Goal: Communication & Community: Ask a question

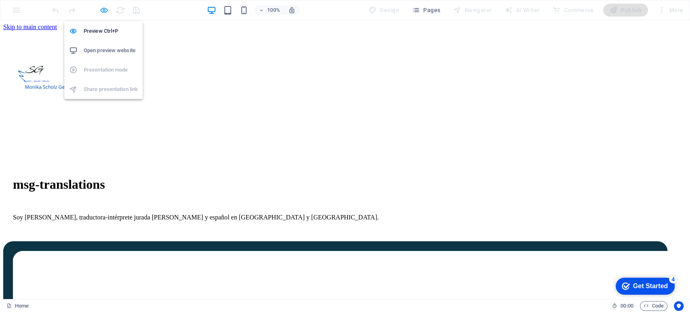
click at [102, 7] on icon "button" at bounding box center [103, 10] width 9 height 9
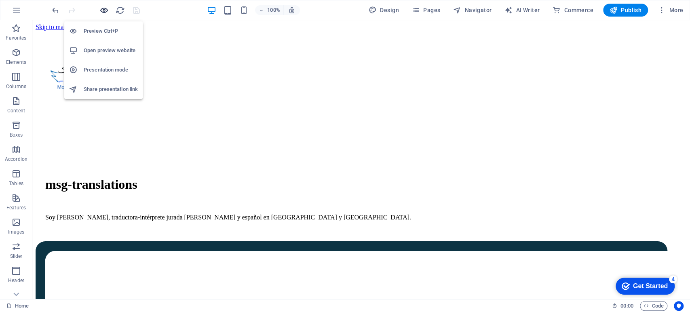
click at [104, 13] on icon "button" at bounding box center [103, 10] width 9 height 9
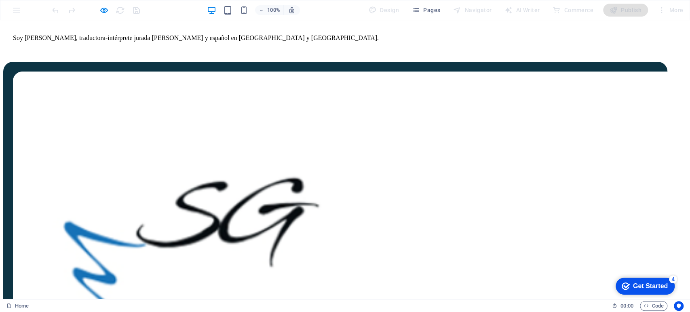
click at [36, 71] on link "contactO" at bounding box center [24, 67] width 23 height 7
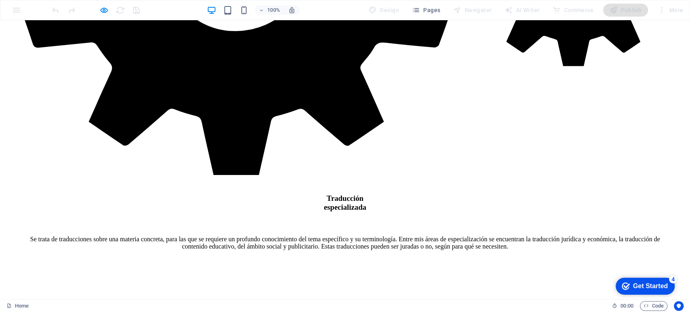
scroll to position [2222, 0]
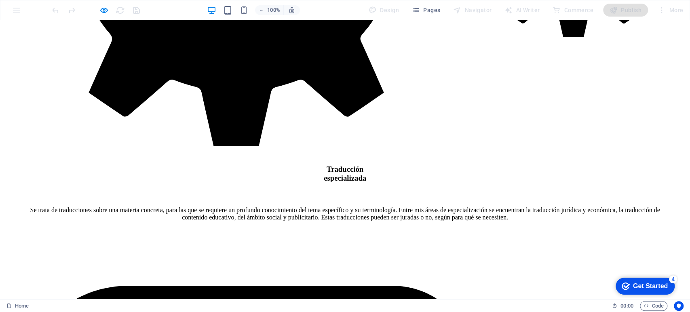
type input "[EMAIL_ADDRESS][DOMAIN_NAME]"
type input "3D8852"
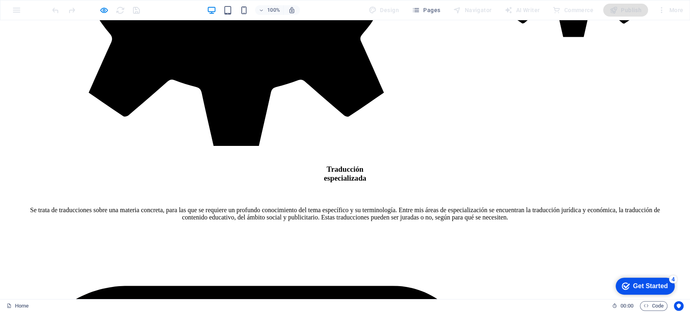
type textarea "kjdafhklh"
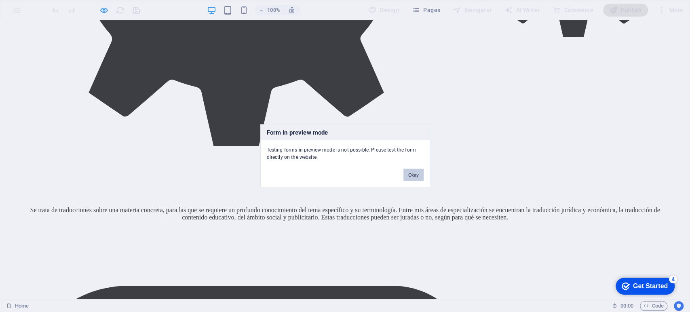
click at [405, 171] on button "Okay" at bounding box center [413, 175] width 20 height 12
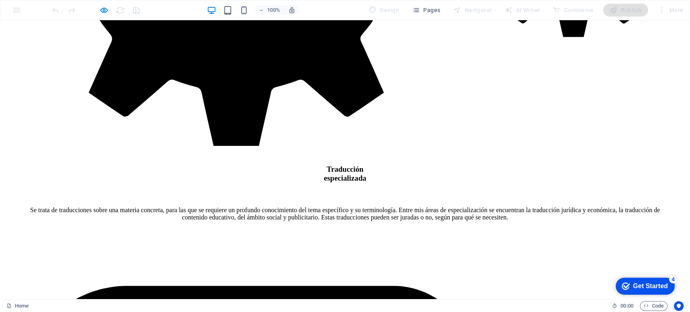
drag, startPoint x: 416, startPoint y: 161, endPoint x: 367, endPoint y: 161, distance: 49.7
drag, startPoint x: 464, startPoint y: 93, endPoint x: 368, endPoint y: 96, distance: 95.4
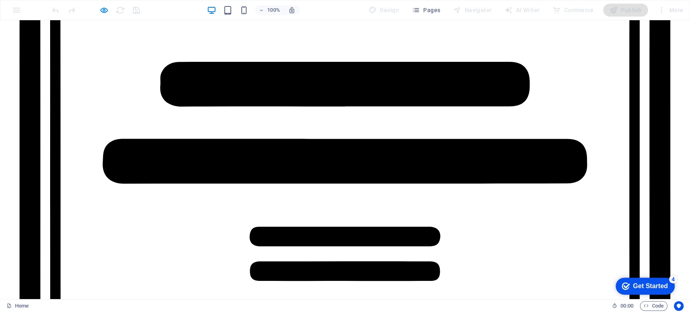
scroll to position [1127, 0]
